Goal: Find specific page/section: Find specific page/section

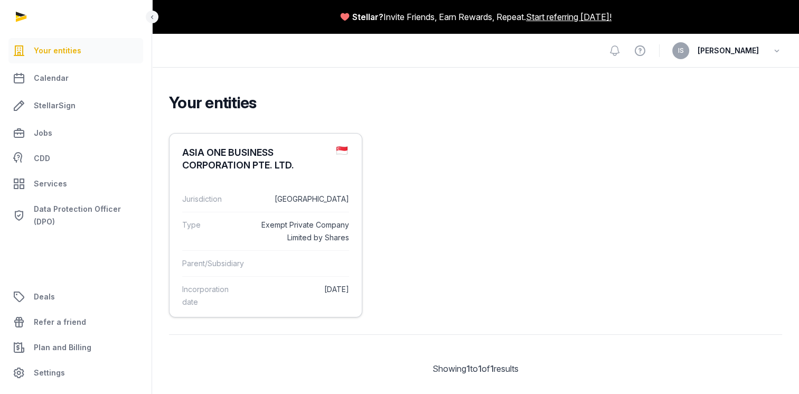
click at [264, 238] on dd "Exempt Private Company Limited by Shares" at bounding box center [301, 231] width 95 height 25
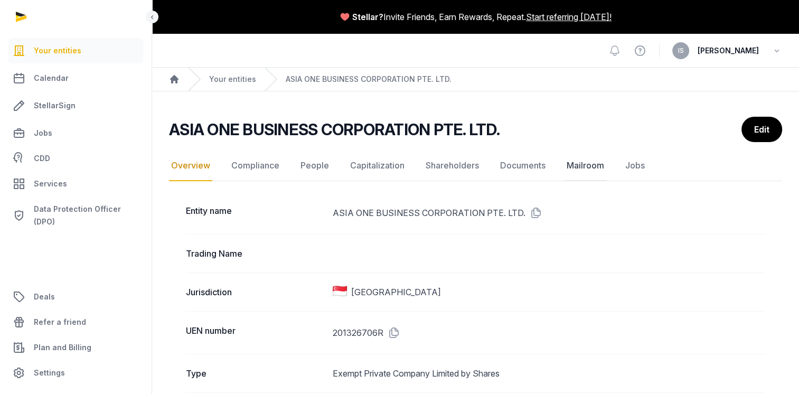
click at [587, 158] on link "Mailroom" at bounding box center [586, 166] width 42 height 31
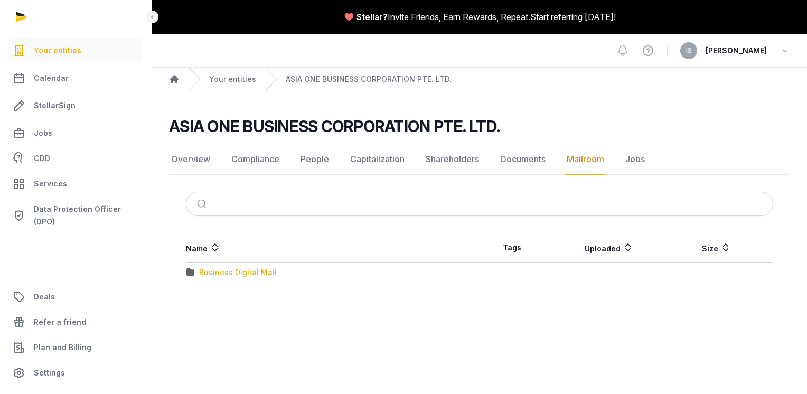
click at [223, 271] on div "Business Digital Mail" at bounding box center [238, 272] width 78 height 11
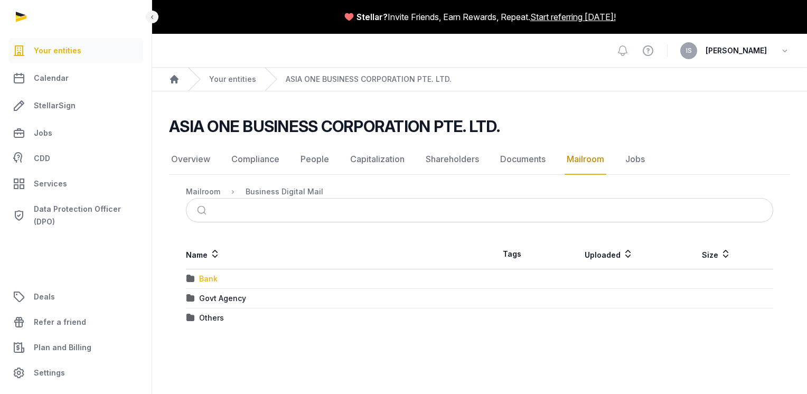
click at [213, 278] on div "Bank" at bounding box center [208, 279] width 18 height 11
click at [213, 278] on div "UOB" at bounding box center [207, 279] width 16 height 11
click at [213, 278] on div "2025" at bounding box center [208, 279] width 18 height 11
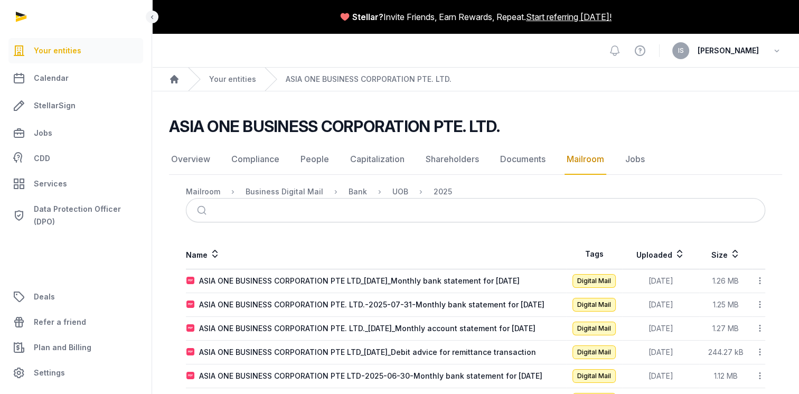
scroll to position [106, 0]
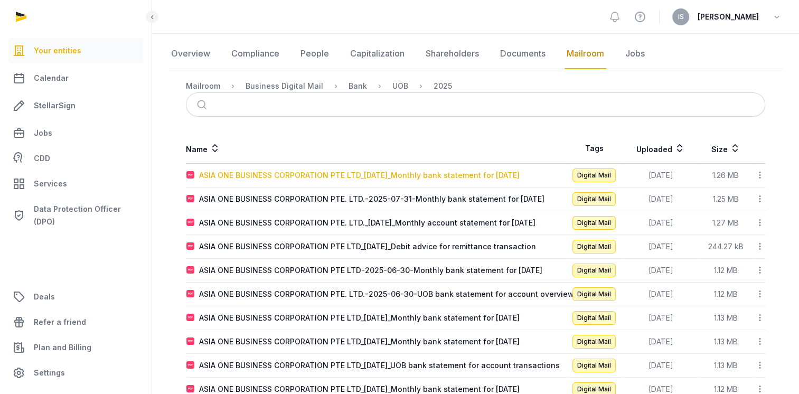
click at [484, 175] on div "ASIA ONE BUSINESS CORPORATION PTE LTD_[DATE]_Monthly bank statement for [DATE]" at bounding box center [359, 175] width 321 height 11
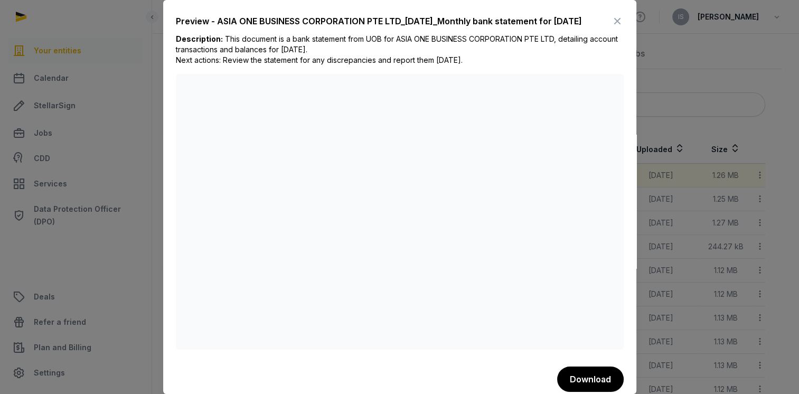
scroll to position [0, 0]
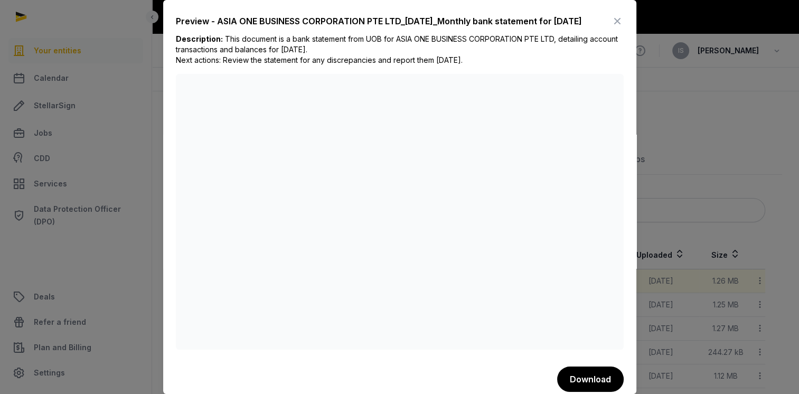
click at [611, 23] on icon at bounding box center [617, 21] width 13 height 17
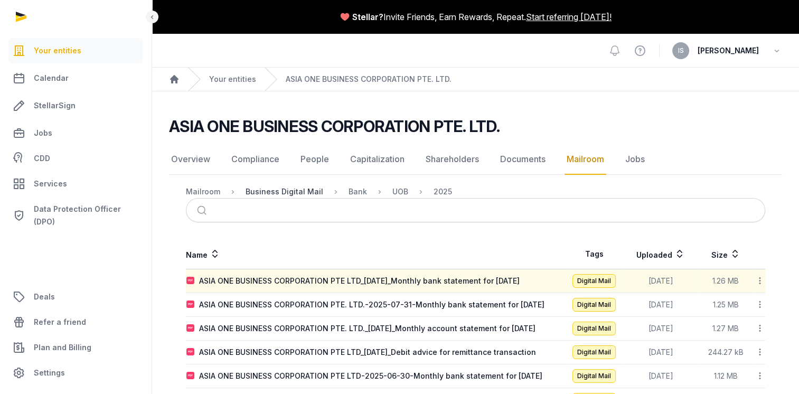
click at [298, 191] on div "Business Digital Mail" at bounding box center [285, 191] width 78 height 11
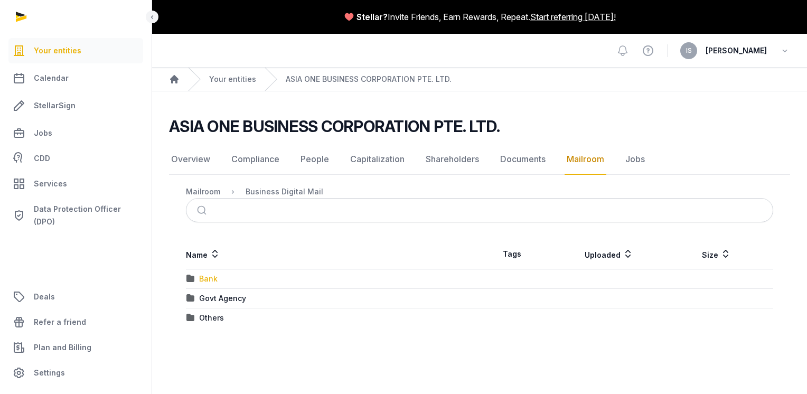
click at [214, 275] on div "Bank" at bounding box center [208, 279] width 18 height 11
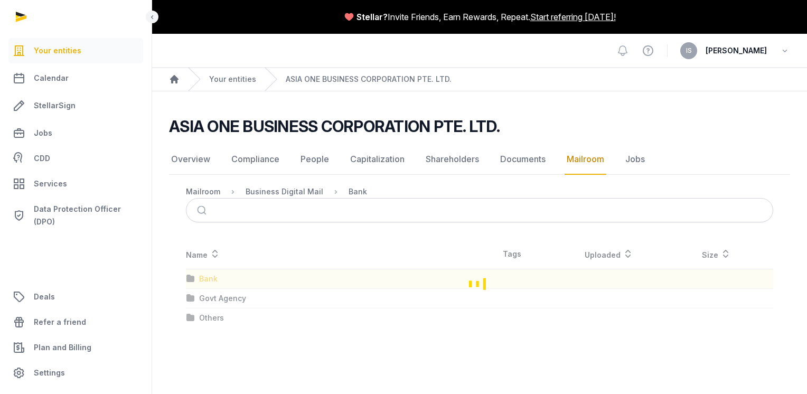
click at [214, 275] on div "Loading" at bounding box center [479, 283] width 621 height 88
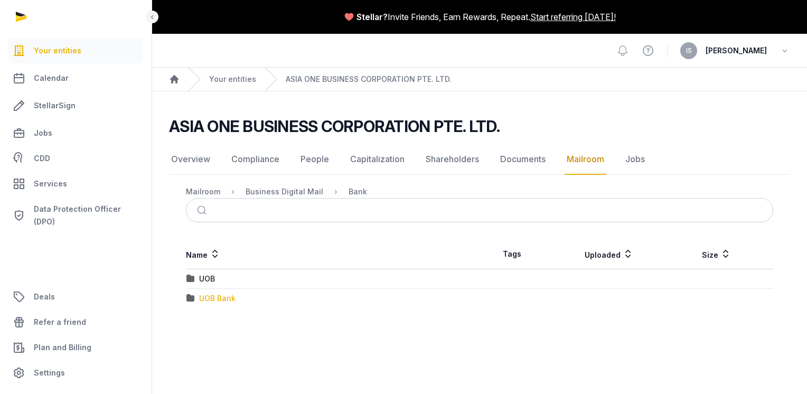
click at [214, 297] on div "UOB Bank" at bounding box center [217, 298] width 36 height 11
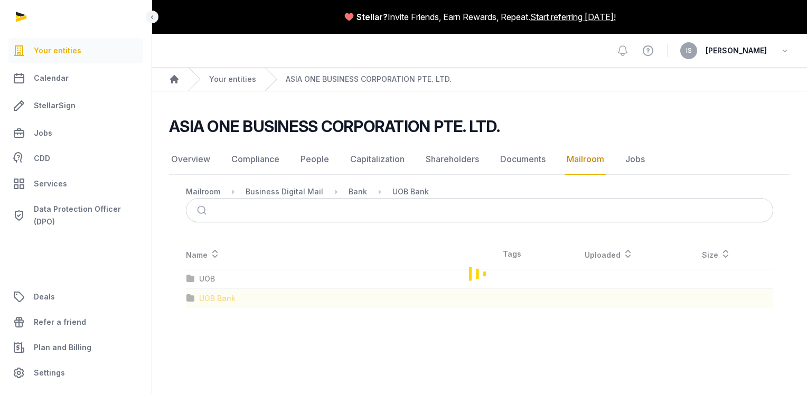
click at [214, 297] on div "Loading" at bounding box center [479, 273] width 621 height 69
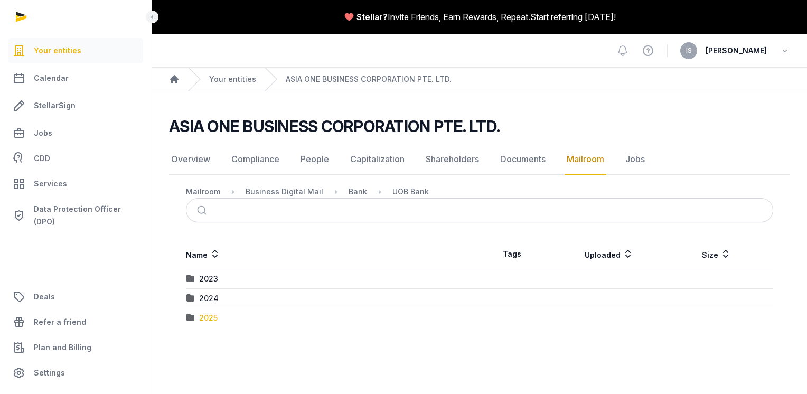
click at [210, 317] on div "2025" at bounding box center [208, 318] width 18 height 11
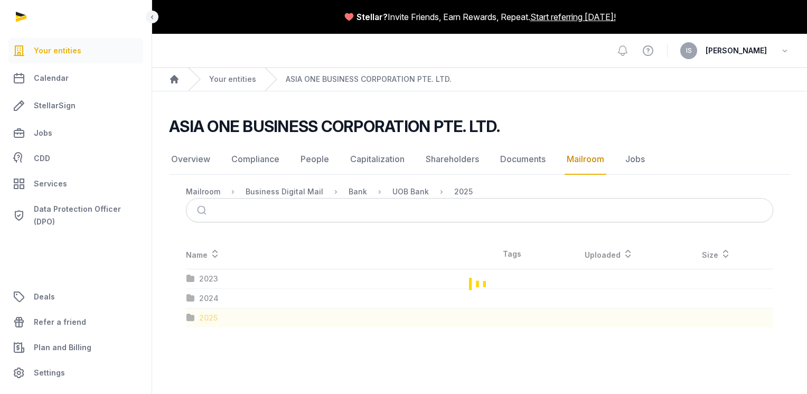
click at [210, 317] on div "Loading" at bounding box center [479, 283] width 621 height 88
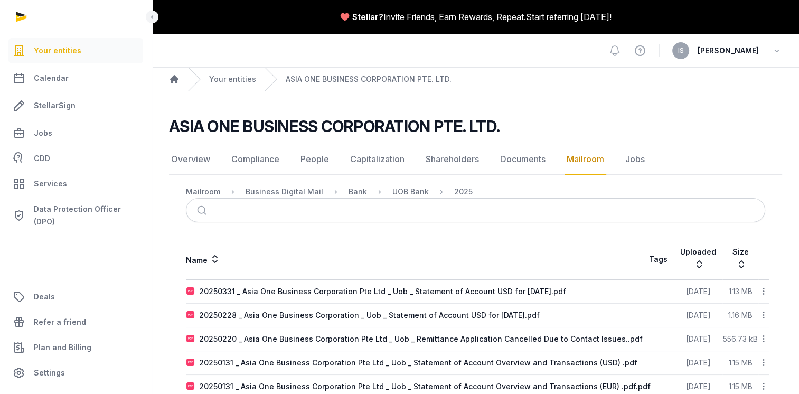
scroll to position [48, 0]
